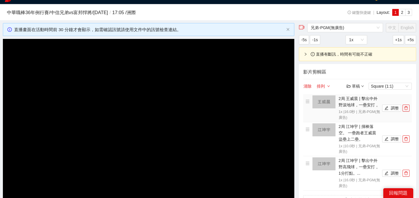
scroll to position [41, 0]
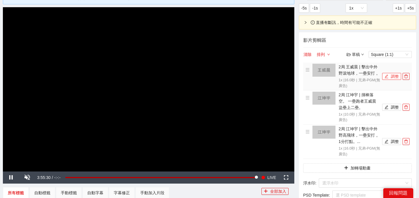
click at [389, 76] on button "調整" at bounding box center [391, 76] width 19 height 7
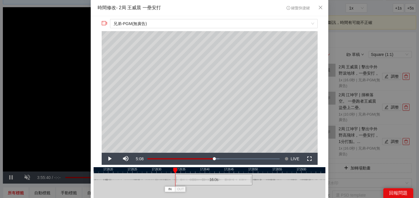
drag, startPoint x: 187, startPoint y: 178, endPoint x: 191, endPoint y: 177, distance: 4.3
click at [191, 177] on div "16.0 s" at bounding box center [213, 179] width 77 height 11
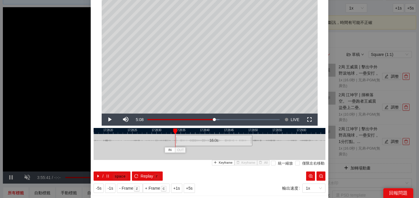
scroll to position [47, 0]
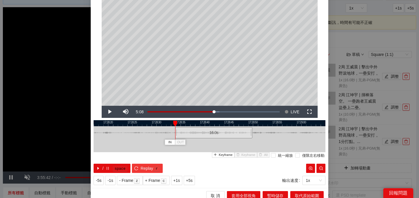
click at [151, 166] on span "Replay" at bounding box center [147, 168] width 13 height 6
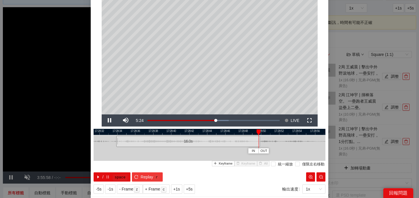
scroll to position [52, 0]
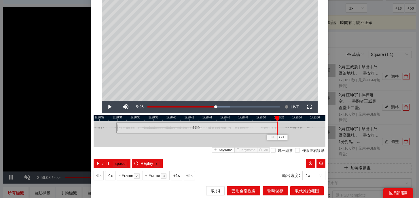
drag, startPoint x: 259, startPoint y: 128, endPoint x: 276, endPoint y: 128, distance: 17.3
click at [276, 128] on div at bounding box center [276, 127] width 3 height 13
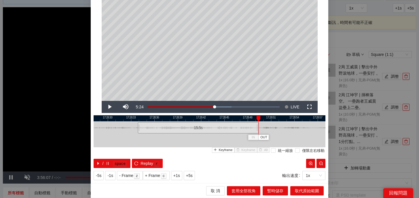
drag, startPoint x: 276, startPoint y: 128, endPoint x: 258, endPoint y: 128, distance: 18.7
click at [258, 128] on div at bounding box center [257, 127] width 3 height 13
click at [303, 192] on span "取代原始範圍" at bounding box center [307, 190] width 24 height 6
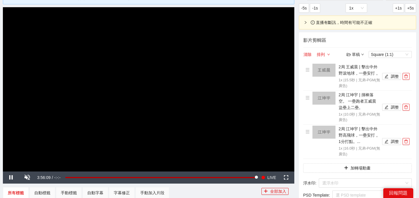
scroll to position [0, 0]
click at [394, 108] on button "調整" at bounding box center [391, 107] width 19 height 7
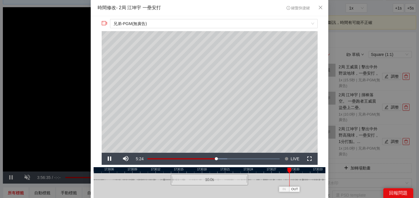
scroll to position [16, 0]
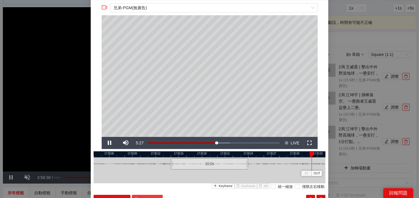
click at [143, 196] on span "Replay" at bounding box center [147, 199] width 13 height 6
drag, startPoint x: 171, startPoint y: 166, endPoint x: 159, endPoint y: 166, distance: 12.1
click at [159, 166] on div at bounding box center [159, 163] width 3 height 13
click at [147, 196] on span "Replay" at bounding box center [147, 199] width 13 height 6
drag, startPoint x: 247, startPoint y: 167, endPoint x: 251, endPoint y: 169, distance: 4.3
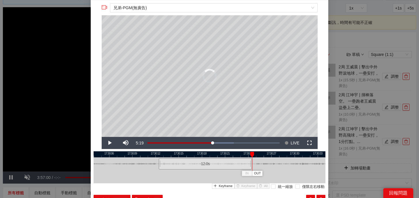
click at [251, 169] on div at bounding box center [250, 163] width 3 height 13
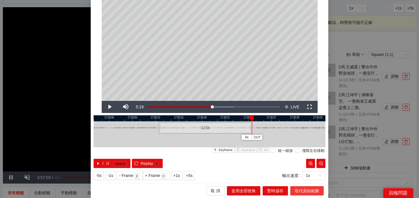
click at [302, 187] on span "取代原始範圍" at bounding box center [307, 190] width 24 height 6
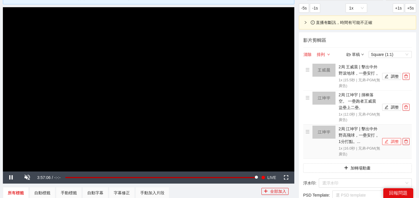
click at [397, 141] on button "調整" at bounding box center [391, 141] width 19 height 7
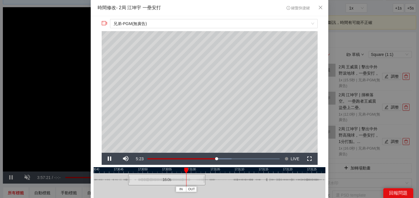
drag, startPoint x: 220, startPoint y: 169, endPoint x: 177, endPoint y: 169, distance: 43.2
click at [177, 169] on div at bounding box center [167, 170] width 232 height 6
drag, startPoint x: 203, startPoint y: 178, endPoint x: 262, endPoint y: 183, distance: 58.4
click at [262, 183] on div at bounding box center [261, 179] width 3 height 13
drag, startPoint x: 263, startPoint y: 169, endPoint x: 219, endPoint y: 169, distance: 44.4
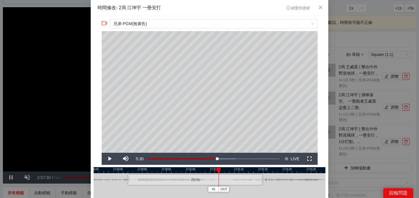
click at [219, 169] on div at bounding box center [219, 171] width 4 height 6
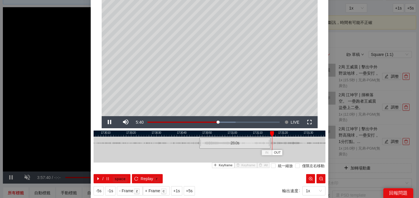
scroll to position [52, 0]
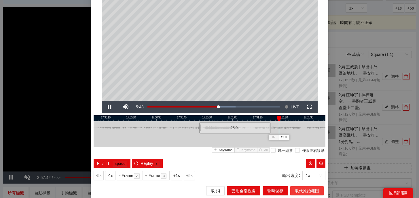
click at [308, 191] on span "取代原始範圍" at bounding box center [307, 190] width 24 height 6
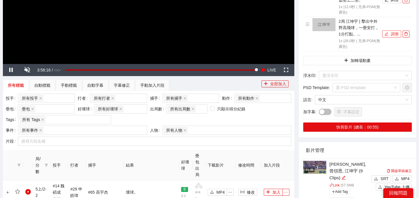
scroll to position [153, 0]
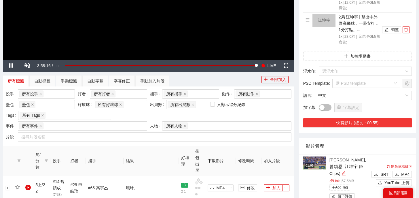
click at [376, 125] on button "快剪影片 (總長：00:55)" at bounding box center [357, 122] width 109 height 9
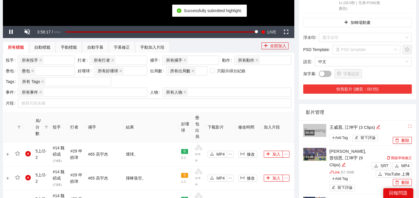
scroll to position [192, 0]
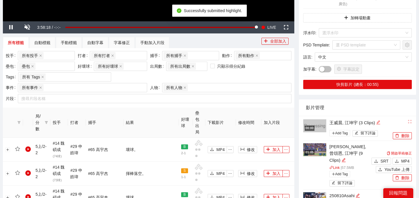
click at [379, 122] on icon "edit" at bounding box center [378, 122] width 4 height 4
drag, startPoint x: 382, startPoint y: 122, endPoint x: 271, endPoint y: 120, distance: 111.2
type textarea "*"
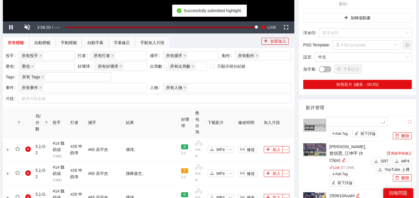
type textarea "*"
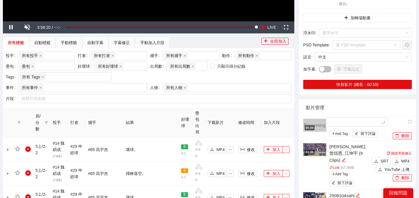
type textarea "*"
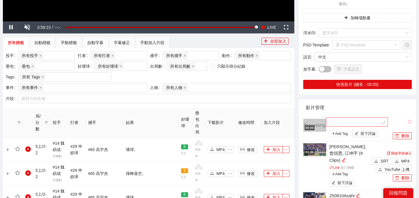
type textarea "*"
type textarea "**"
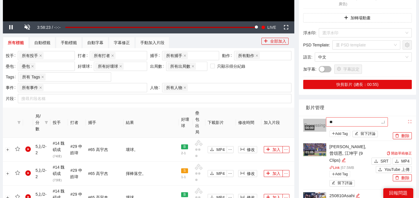
type textarea "***"
type textarea "**"
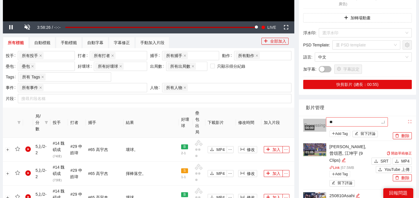
type textarea "**"
type textarea "****"
type textarea "*****"
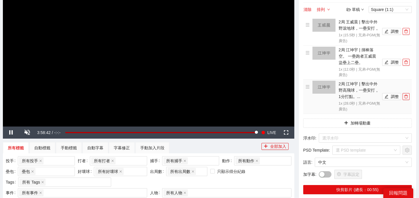
scroll to position [43, 0]
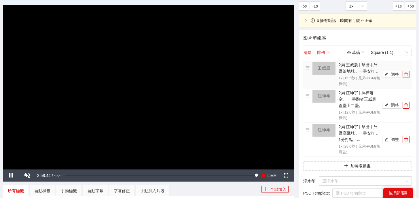
click at [408, 76] on span "delete" at bounding box center [406, 74] width 6 height 4
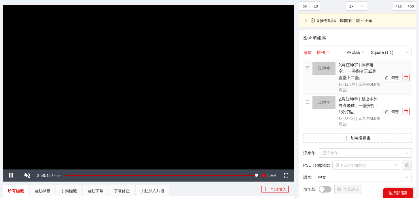
click at [408, 76] on span "delete" at bounding box center [406, 77] width 6 height 4
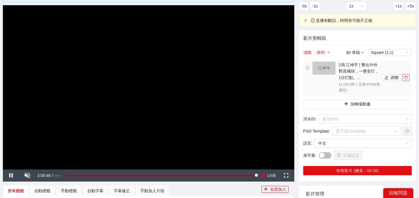
click at [408, 76] on span "delete" at bounding box center [406, 77] width 6 height 4
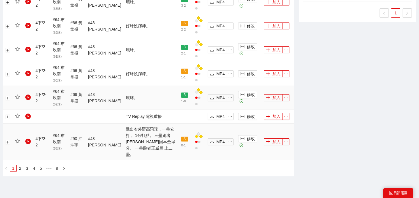
scroll to position [653, 0]
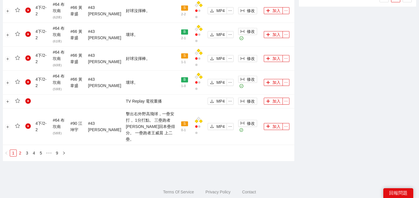
click at [20, 150] on link "2" at bounding box center [20, 153] width 6 height 6
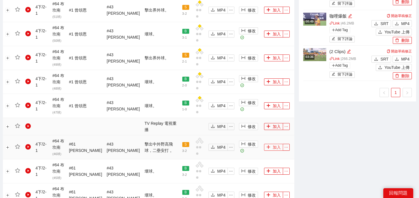
scroll to position [534, 0]
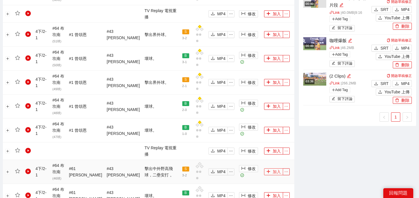
click at [267, 169] on icon "plus" at bounding box center [268, 171] width 4 height 4
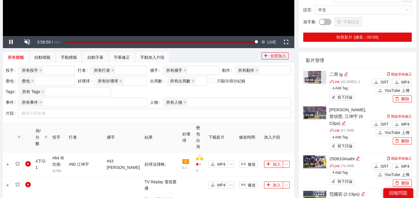
scroll to position [62, 0]
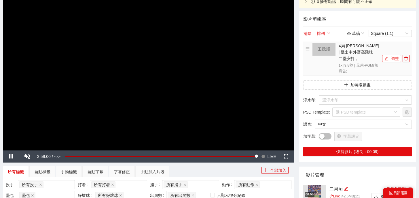
click at [393, 55] on button "調整" at bounding box center [391, 58] width 19 height 7
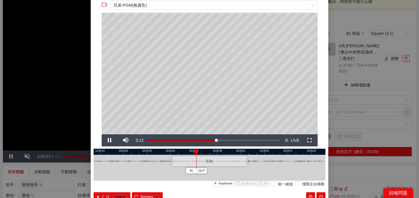
scroll to position [19, 0]
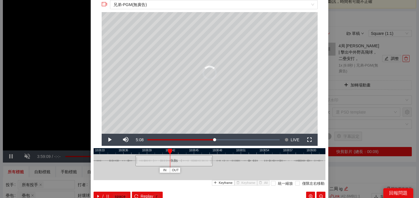
drag, startPoint x: 204, startPoint y: 162, endPoint x: 168, endPoint y: 161, distance: 35.4
click at [168, 161] on div "9.8 s" at bounding box center [173, 160] width 77 height 11
drag, startPoint x: 168, startPoint y: 161, endPoint x: 137, endPoint y: 161, distance: 30.8
click at [137, 161] on div "9.8 s" at bounding box center [143, 160] width 77 height 11
click at [138, 193] on button "Replay r" at bounding box center [147, 196] width 31 height 9
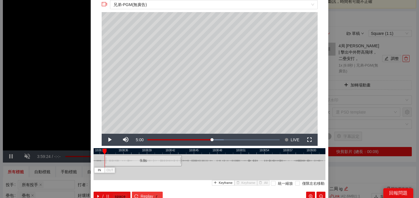
click at [143, 196] on span "Replay" at bounding box center [147, 196] width 13 height 6
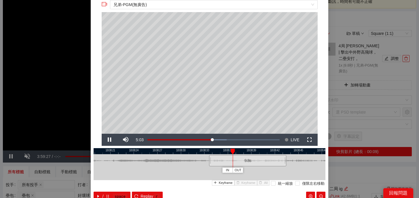
drag, startPoint x: 199, startPoint y: 151, endPoint x: 309, endPoint y: 151, distance: 110.0
click at [309, 151] on div at bounding box center [314, 151] width 232 height 6
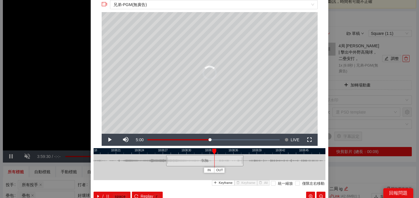
drag, startPoint x: 227, startPoint y: 159, endPoint x: 179, endPoint y: 159, distance: 48.1
click at [179, 159] on div "9.8 s" at bounding box center [204, 160] width 77 height 11
drag, startPoint x: 179, startPoint y: 159, endPoint x: 125, endPoint y: 159, distance: 54.1
click at [125, 159] on div "9.8 s" at bounding box center [150, 160] width 77 height 11
click at [140, 194] on button "Replay r" at bounding box center [147, 196] width 31 height 9
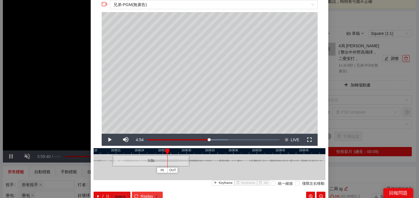
click at [143, 194] on span "Replay" at bounding box center [147, 196] width 13 height 6
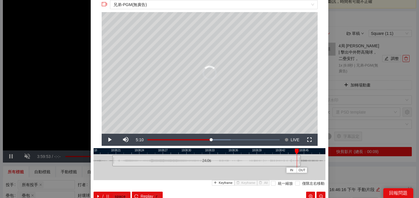
drag, startPoint x: 188, startPoint y: 161, endPoint x: 302, endPoint y: 162, distance: 113.2
click at [302, 162] on div at bounding box center [299, 160] width 3 height 13
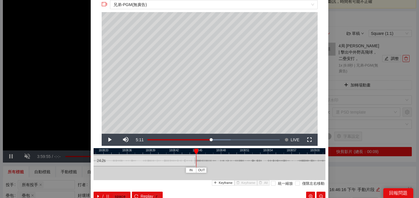
drag, startPoint x: 280, startPoint y: 151, endPoint x: 173, endPoint y: 157, distance: 107.0
click at [173, 157] on div "18:08:30 18:08:33 18:08:36 18:08:39 18:08:42 18:08:45 18:08:48 18:08:51 18:08:5…" at bounding box center [210, 174] width 232 height 53
drag, startPoint x: 194, startPoint y: 162, endPoint x: 294, endPoint y: 164, distance: 100.3
click at [294, 164] on div at bounding box center [294, 160] width 3 height 13
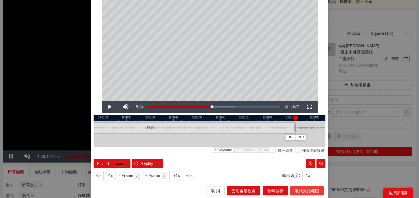
click at [303, 192] on span "取代原始範圍" at bounding box center [307, 190] width 24 height 6
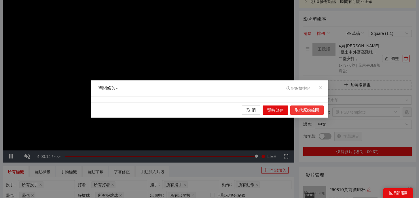
scroll to position [0, 0]
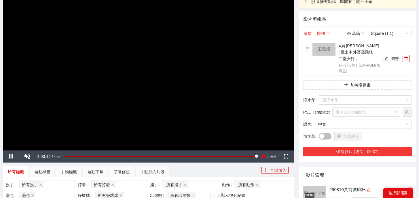
click at [367, 147] on button "快剪影片 (總長：00:37)" at bounding box center [357, 151] width 109 height 9
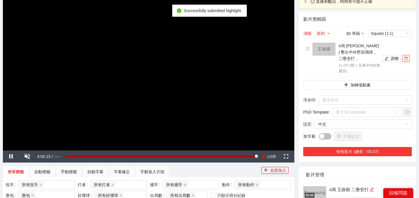
scroll to position [112, 0]
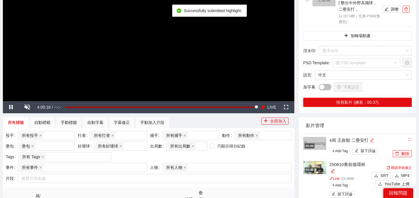
click at [373, 138] on icon "edit" at bounding box center [372, 140] width 4 height 4
drag, startPoint x: 376, startPoint y: 131, endPoint x: 269, endPoint y: 130, distance: 106.6
type textarea "*"
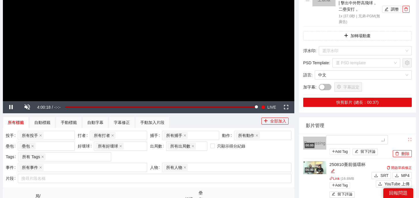
type textarea "*"
type textarea "**"
type textarea "***"
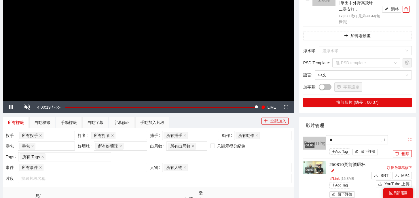
type textarea "***"
type textarea "****"
click at [340, 137] on div "ˋrm6" at bounding box center [360, 140] width 62 height 7
click at [340, 138] on icon "edit" at bounding box center [342, 140] width 4 height 4
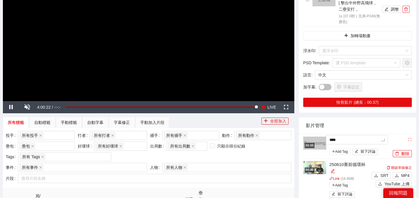
drag, startPoint x: 343, startPoint y: 133, endPoint x: 300, endPoint y: 133, distance: 42.3
type textarea "*"
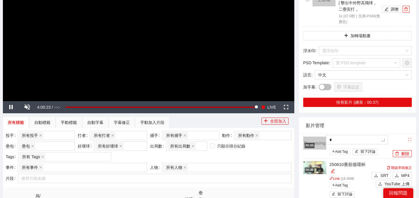
type textarea "*"
type textarea "**"
type textarea "***"
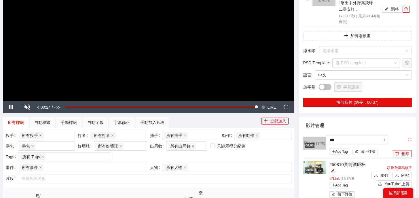
type textarea "**"
type textarea "****"
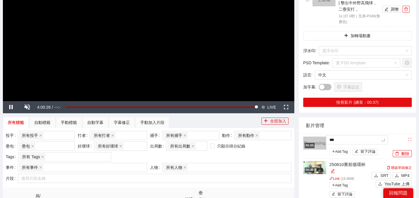
type textarea "****"
type textarea "*****"
type textarea "******"
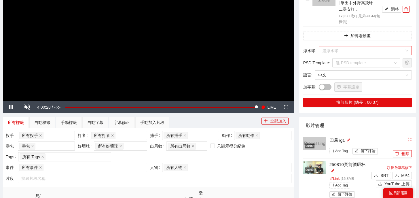
scroll to position [70, 0]
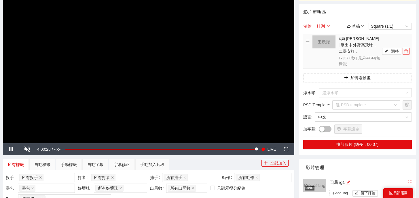
click at [405, 49] on icon "delete" at bounding box center [406, 51] width 4 height 4
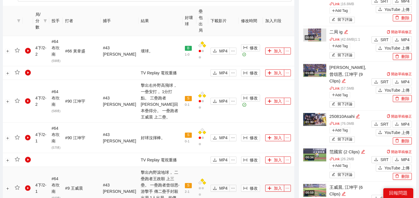
scroll to position [292, 0]
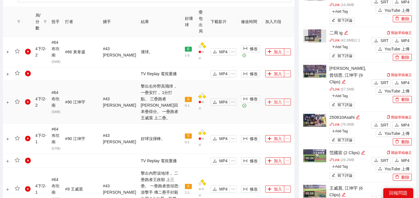
click at [272, 98] on button "加入" at bounding box center [274, 101] width 19 height 7
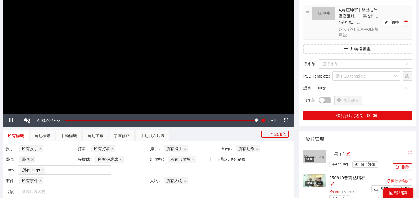
scroll to position [13, 0]
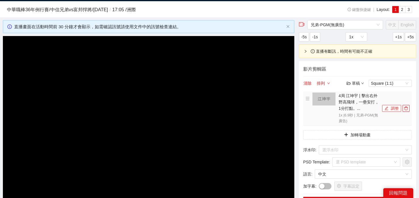
click at [392, 108] on button "調整" at bounding box center [391, 108] width 19 height 7
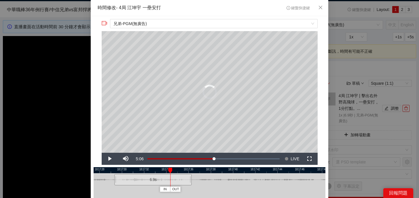
drag, startPoint x: 221, startPoint y: 178, endPoint x: 165, endPoint y: 178, distance: 56.2
click at [165, 178] on div "6.9 s" at bounding box center [152, 179] width 77 height 11
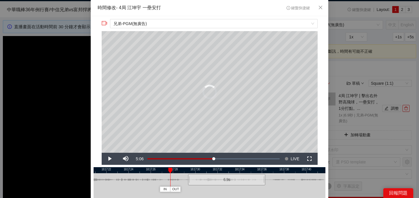
drag, startPoint x: 231, startPoint y: 171, endPoint x: 304, endPoint y: 170, distance: 73.4
click at [304, 171] on div at bounding box center [283, 170] width 232 height 6
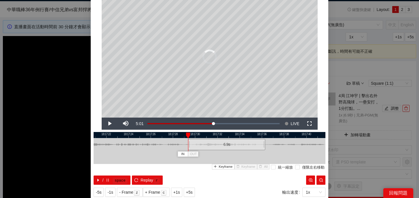
scroll to position [41, 0]
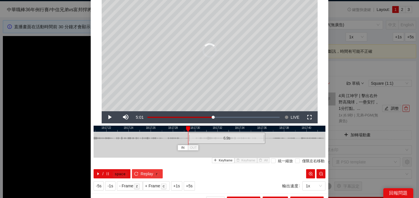
click at [145, 175] on span "Replay" at bounding box center [147, 173] width 13 height 6
click at [145, 174] on span "Replay" at bounding box center [147, 173] width 13 height 6
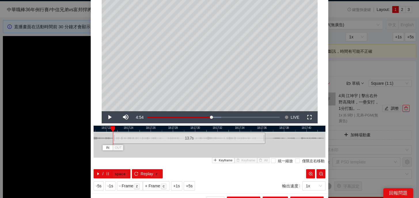
drag, startPoint x: 190, startPoint y: 137, endPoint x: 115, endPoint y: 139, distance: 75.2
click at [115, 139] on div at bounding box center [113, 138] width 3 height 13
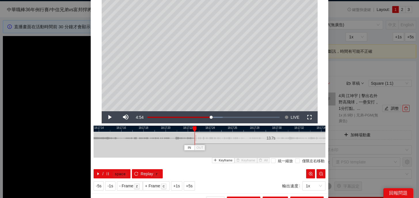
drag, startPoint x: 130, startPoint y: 129, endPoint x: 212, endPoint y: 133, distance: 81.9
click at [212, 133] on div "18:17:12 18:17:14 18:17:16 18:17:18 18:17:20 18:17:22 18:17:24 18:17:26 18:17:2…" at bounding box center [210, 152] width 232 height 53
drag, startPoint x: 195, startPoint y: 141, endPoint x: 122, endPoint y: 143, distance: 73.2
click at [122, 143] on div at bounding box center [122, 138] width 3 height 13
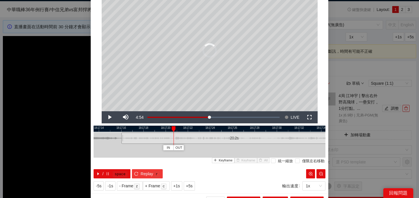
click at [150, 171] on span "Replay" at bounding box center [147, 173] width 13 height 6
click at [153, 173] on span "r" at bounding box center [156, 173] width 7 height 7
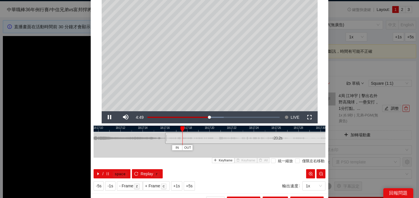
drag, startPoint x: 171, startPoint y: 128, endPoint x: 268, endPoint y: 130, distance: 97.1
click at [268, 130] on div at bounding box center [253, 129] width 232 height 6
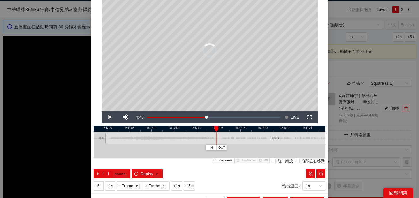
drag, startPoint x: 218, startPoint y: 141, endPoint x: 107, endPoint y: 144, distance: 111.8
click at [107, 144] on div at bounding box center [106, 138] width 3 height 13
click at [156, 175] on kbd "r" at bounding box center [157, 174] width 6 height 6
drag, startPoint x: 146, startPoint y: 129, endPoint x: 192, endPoint y: 129, distance: 45.5
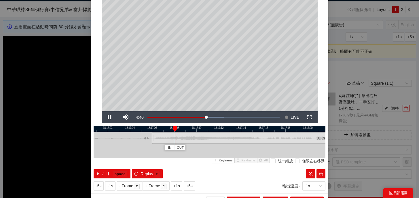
click at [192, 129] on div at bounding box center [255, 129] width 232 height 6
drag, startPoint x: 152, startPoint y: 140, endPoint x: 135, endPoint y: 141, distance: 17.6
click at [135, 141] on div at bounding box center [135, 138] width 3 height 13
click at [151, 174] on span "Replay" at bounding box center [147, 173] width 13 height 6
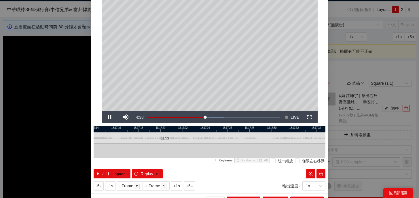
drag, startPoint x: 252, startPoint y: 126, endPoint x: 98, endPoint y: 129, distance: 154.1
click at [98, 129] on div at bounding box center [62, 129] width 232 height 6
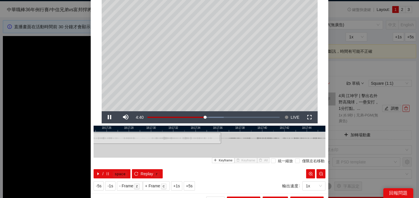
drag, startPoint x: 234, startPoint y: 128, endPoint x: 113, endPoint y: 130, distance: 120.7
click at [113, 130] on div at bounding box center [96, 129] width 232 height 6
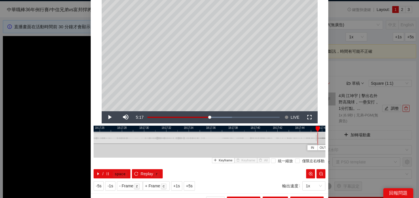
drag, startPoint x: 213, startPoint y: 138, endPoint x: 316, endPoint y: 144, distance: 103.6
click at [316, 144] on div at bounding box center [316, 138] width 3 height 13
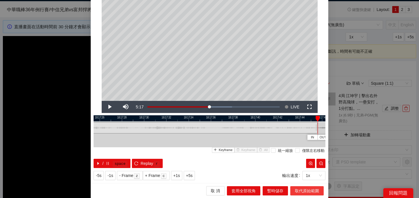
click at [300, 190] on span "取代原始範圍" at bounding box center [307, 190] width 24 height 6
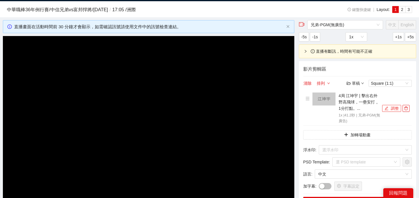
scroll to position [192, 0]
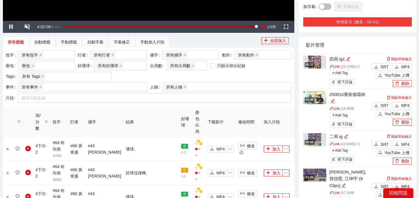
click at [374, 22] on button "快剪影片 (總長：00:41)" at bounding box center [357, 21] width 109 height 9
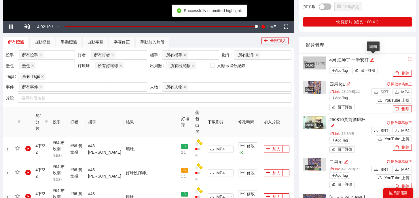
click at [374, 61] on icon "edit" at bounding box center [372, 60] width 4 height 4
drag, startPoint x: 376, startPoint y: 61, endPoint x: 286, endPoint y: 61, distance: 89.9
type textarea "*"
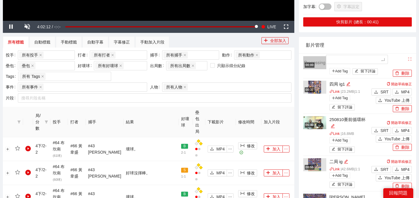
type textarea "*"
type textarea "**"
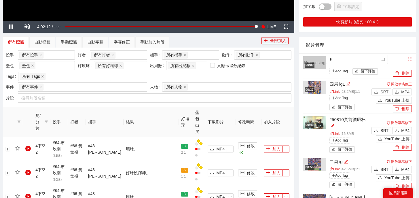
type textarea "**"
type textarea "***"
type textarea "**"
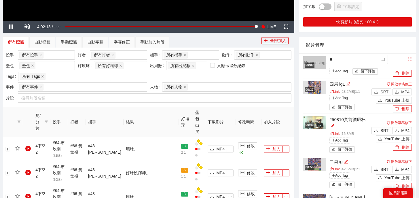
type textarea "**"
type textarea "****"
type textarea "*****"
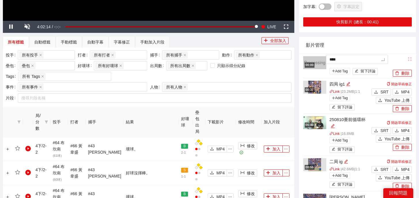
type textarea "*****"
type textarea "******"
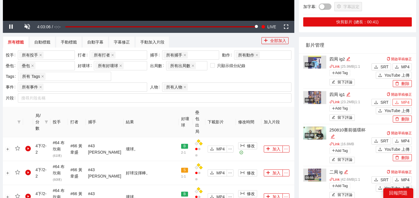
click at [402, 103] on span "MP4" at bounding box center [405, 102] width 8 height 6
click at [404, 66] on span "MP4" at bounding box center [405, 67] width 8 height 6
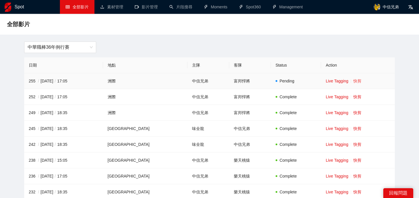
click at [356, 81] on link "快剪" at bounding box center [357, 81] width 8 height 5
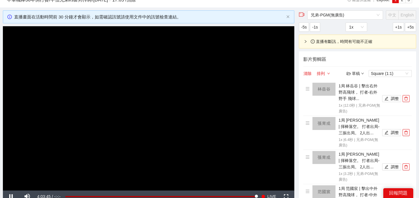
scroll to position [23, 0]
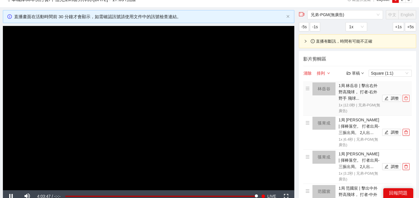
click at [406, 99] on icon "delete" at bounding box center [406, 98] width 4 height 4
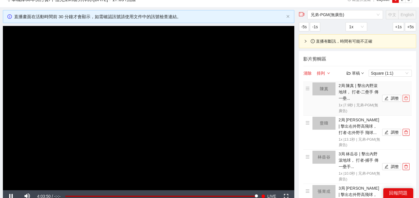
click at [406, 99] on icon "delete" at bounding box center [406, 98] width 4 height 4
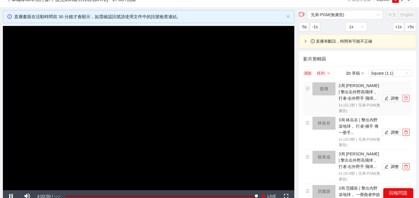
click at [406, 99] on icon "delete" at bounding box center [406, 98] width 4 height 4
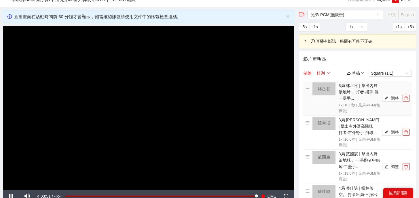
click at [406, 99] on icon "delete" at bounding box center [406, 98] width 4 height 4
click at [406, 130] on icon "delete" at bounding box center [406, 132] width 4 height 4
click at [406, 99] on icon "delete" at bounding box center [406, 98] width 4 height 4
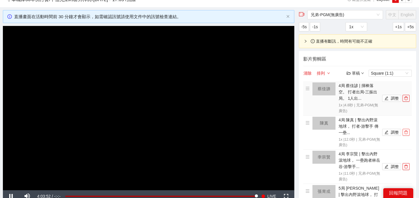
click at [406, 130] on icon "delete" at bounding box center [406, 132] width 4 height 4
click at [406, 99] on icon "delete" at bounding box center [406, 98] width 4 height 4
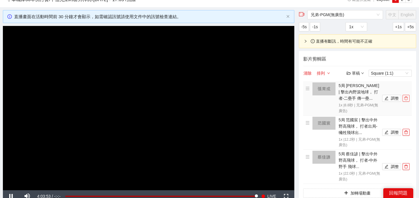
click at [406, 99] on icon "delete" at bounding box center [406, 98] width 4 height 4
click at [406, 130] on icon "delete" at bounding box center [406, 132] width 4 height 4
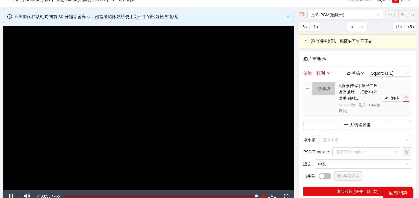
click at [406, 99] on icon "delete" at bounding box center [406, 98] width 4 height 4
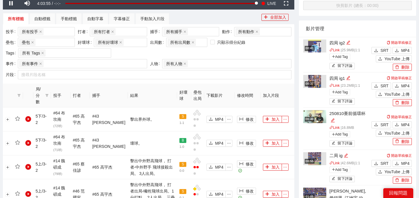
scroll to position [257, 0]
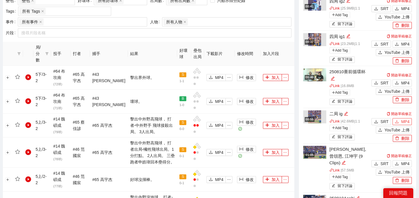
click at [402, 122] on span "MP4" at bounding box center [405, 121] width 8 height 6
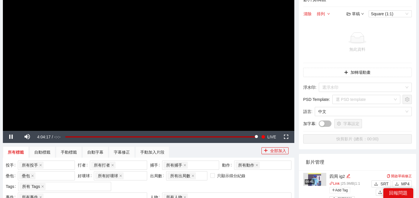
scroll to position [166, 0]
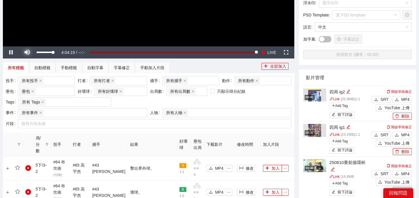
click at [27, 52] on span "Video Player" at bounding box center [27, 52] width 0 height 0
